Goal: Book appointment/travel/reservation

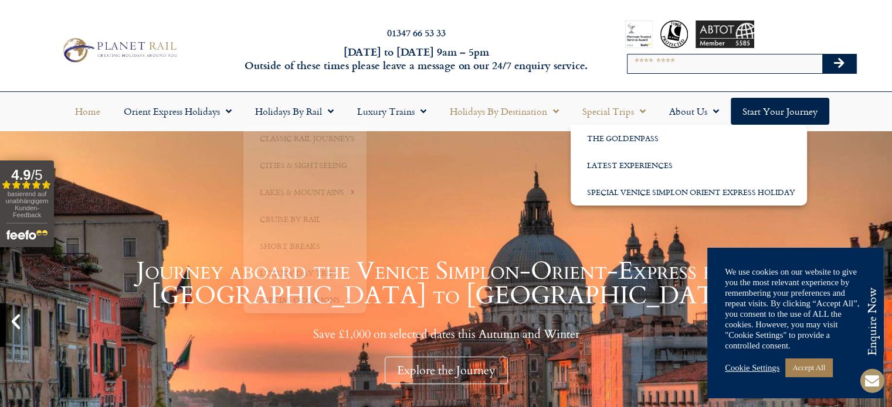
click at [556, 113] on span "Menu" at bounding box center [553, 111] width 12 height 21
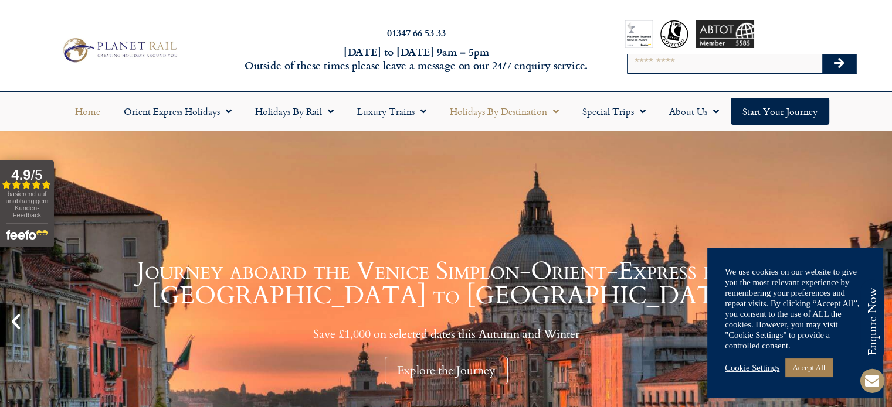
click at [555, 114] on span "Menu" at bounding box center [553, 111] width 12 height 21
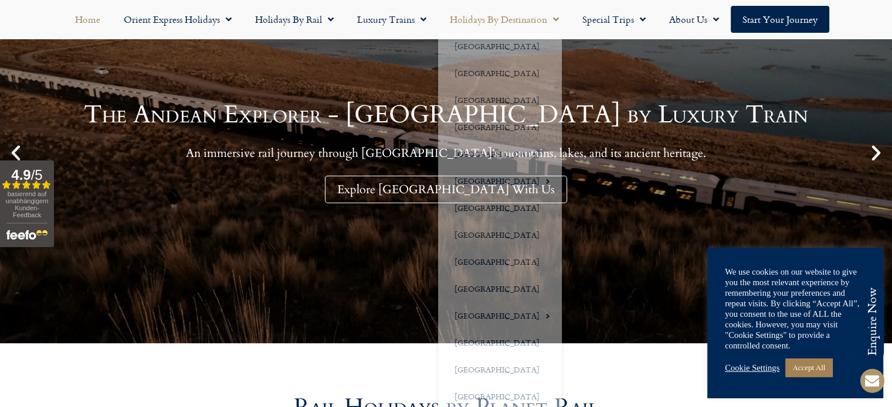
scroll to position [258, 0]
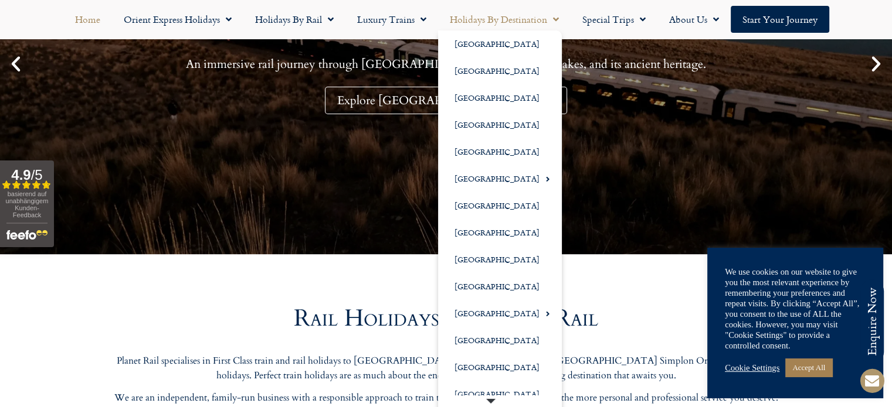
click at [489, 399] on span "Menu" at bounding box center [490, 403] width 9 height 9
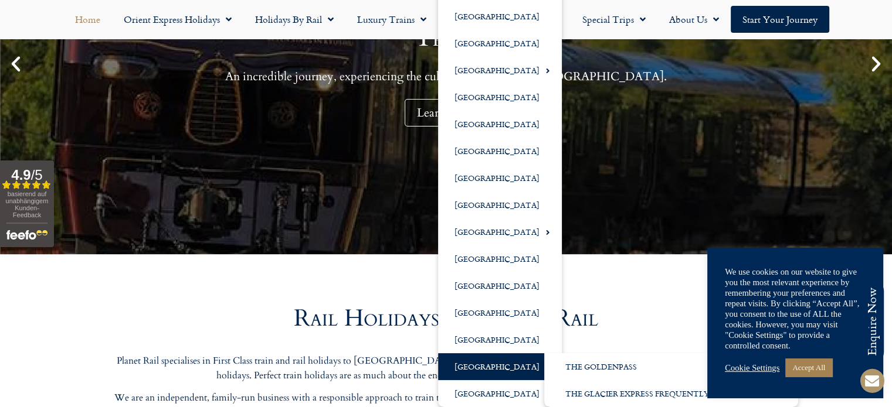
click at [490, 369] on link "[GEOGRAPHIC_DATA]" at bounding box center [500, 367] width 124 height 27
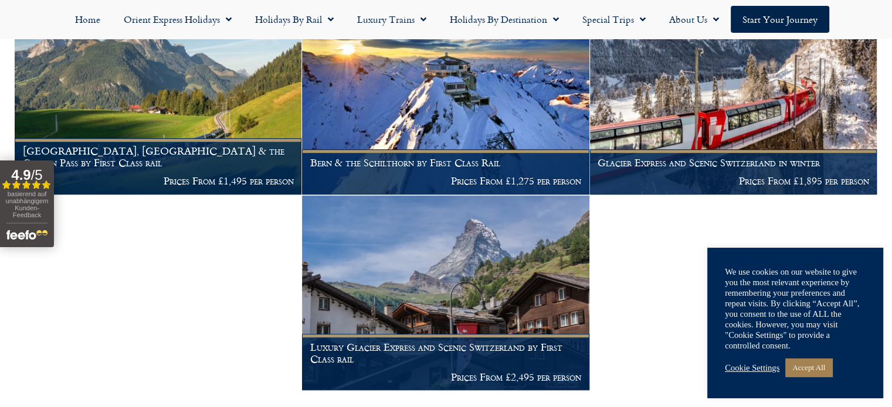
scroll to position [818, 0]
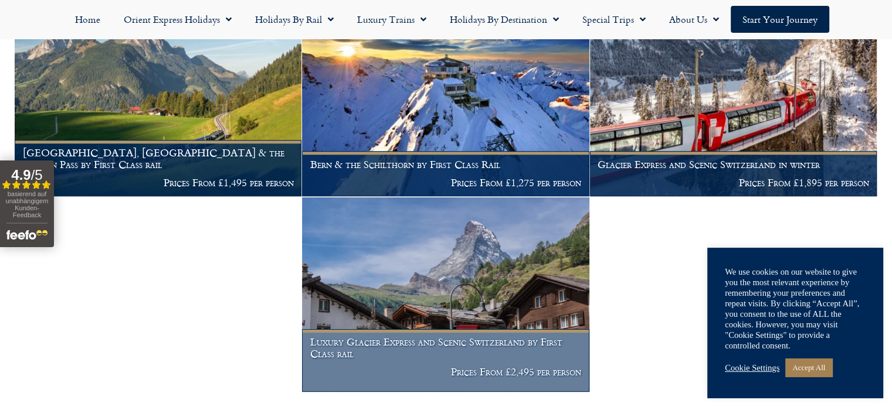
drag, startPoint x: 666, startPoint y: 137, endPoint x: 464, endPoint y: 331, distance: 279.9
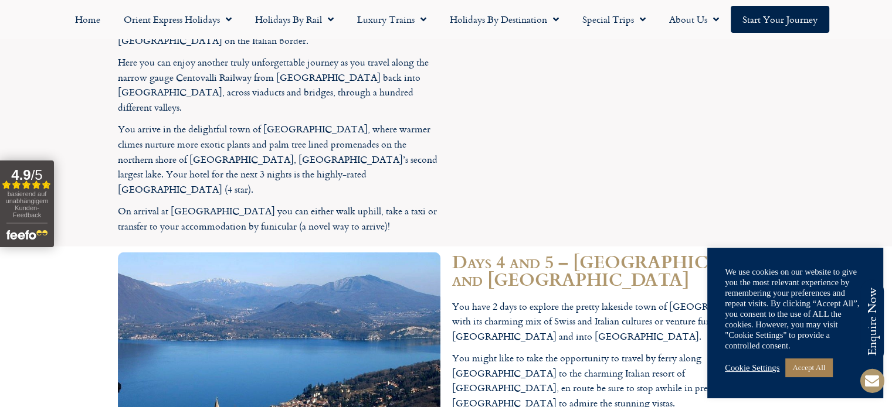
scroll to position [3355, 0]
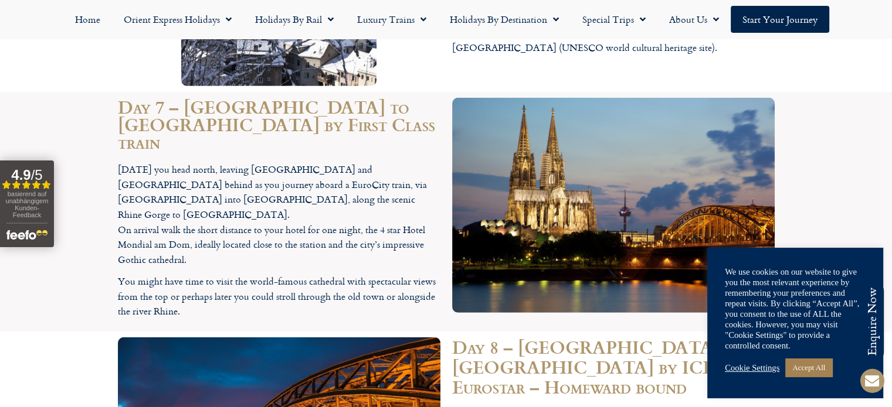
scroll to position [3548, 0]
